Goal: Information Seeking & Learning: Learn about a topic

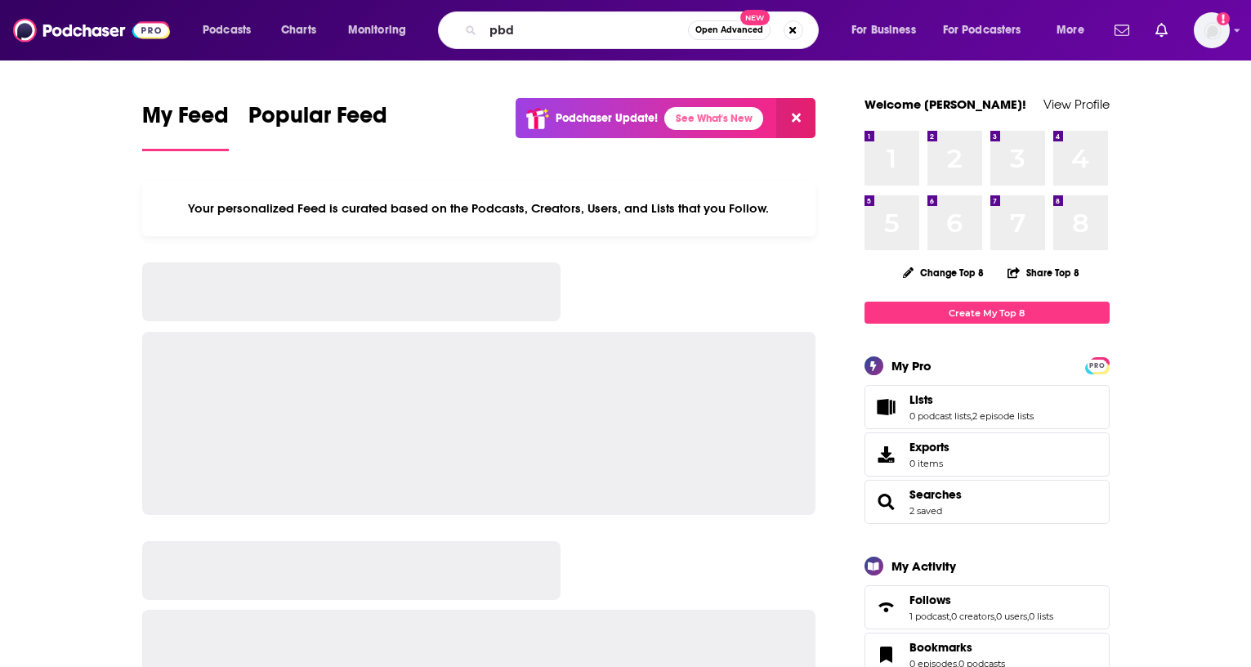
type input "pbd"
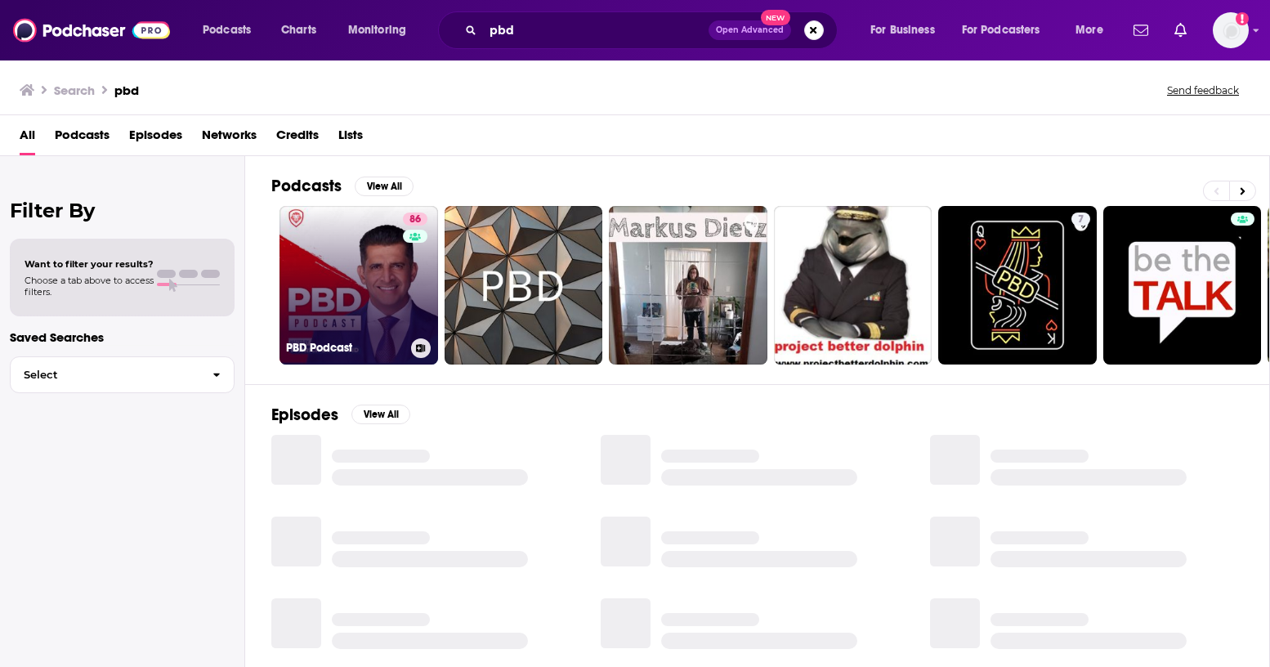
click at [378, 275] on link "86 PBD Podcast" at bounding box center [359, 285] width 159 height 159
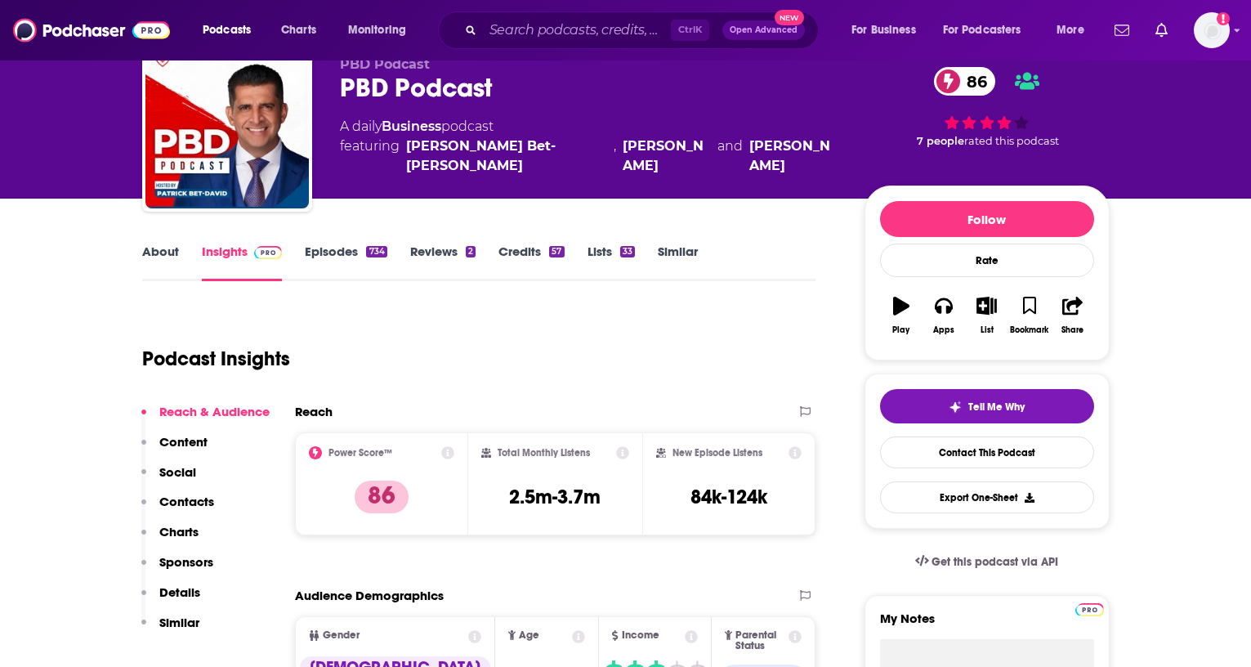
scroll to position [69, 0]
